Goal: Task Accomplishment & Management: Complete application form

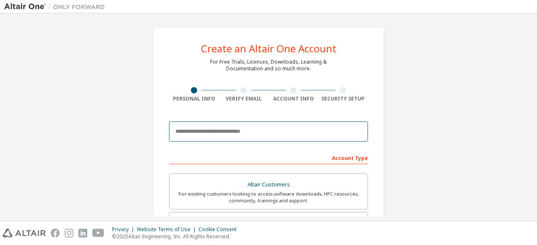
click at [298, 134] on input "email" at bounding box center [268, 132] width 199 height 20
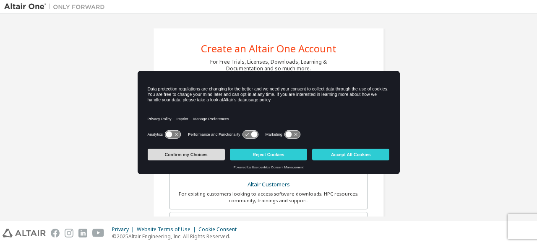
click at [204, 155] on button "Confirm my Choices" at bounding box center [186, 155] width 77 height 12
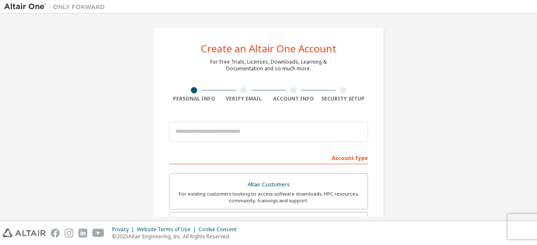
click at [350, 158] on div "Account Type" at bounding box center [268, 157] width 199 height 13
click at [328, 158] on div "Account Type" at bounding box center [268, 157] width 199 height 13
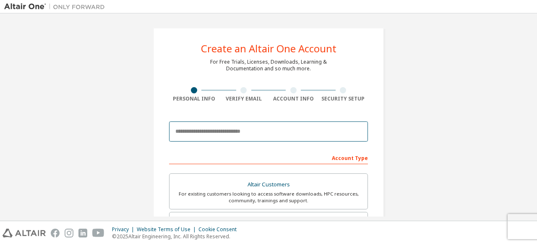
click at [288, 133] on input "email" at bounding box center [268, 132] width 199 height 20
type input "**********"
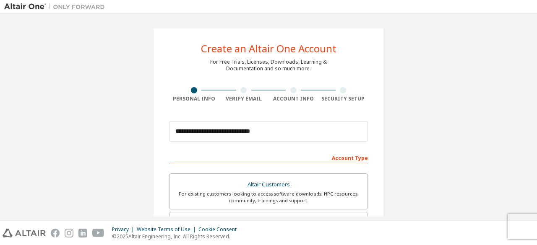
click at [350, 159] on div "Account Type" at bounding box center [268, 157] width 199 height 13
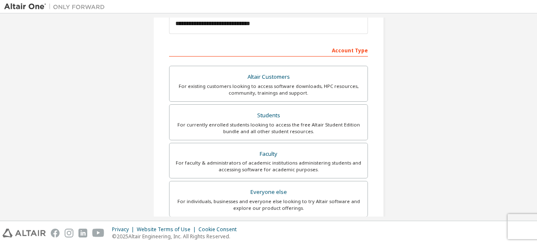
scroll to position [107, 0]
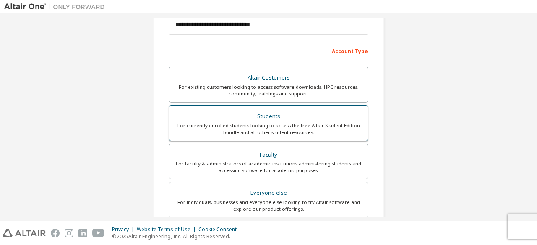
click at [279, 112] on div "Students" at bounding box center [269, 117] width 188 height 12
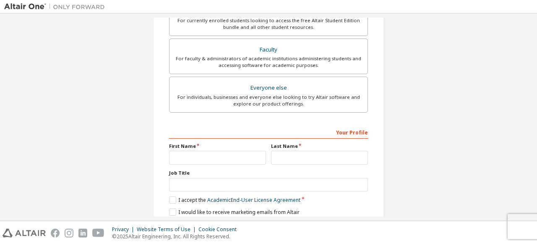
scroll to position [243, 0]
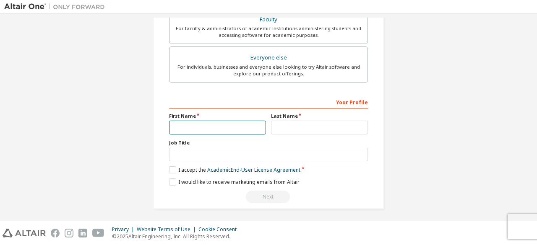
click at [236, 127] on input "text" at bounding box center [217, 128] width 97 height 14
type input "**********"
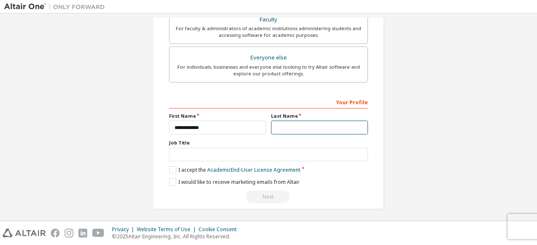
click at [272, 128] on input "text" at bounding box center [319, 128] width 97 height 14
type input "**********"
click at [170, 170] on label "I accept the Academic End-User License Agreement" at bounding box center [234, 170] width 131 height 7
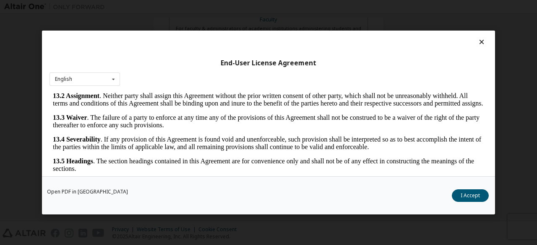
scroll to position [1402, 0]
click at [460, 197] on button "I Accept" at bounding box center [470, 196] width 37 height 13
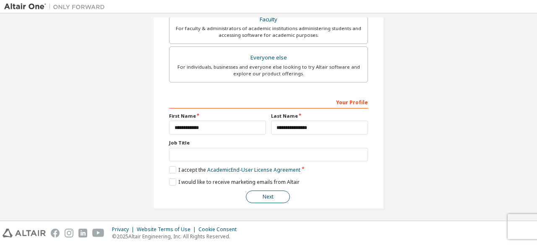
click at [279, 195] on button "Next" at bounding box center [268, 197] width 44 height 13
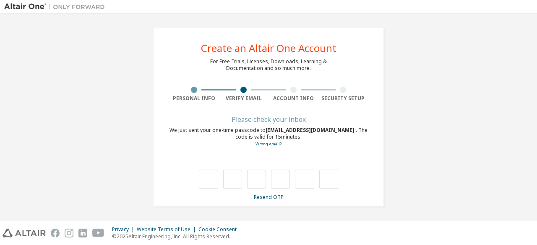
scroll to position [0, 0]
type input "*"
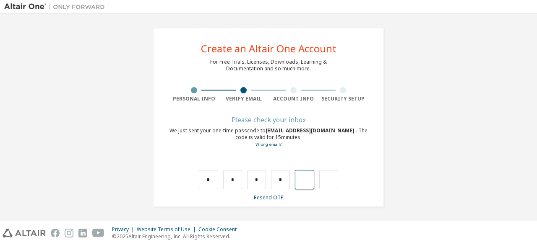
type input "*"
